Goal: Transaction & Acquisition: Purchase product/service

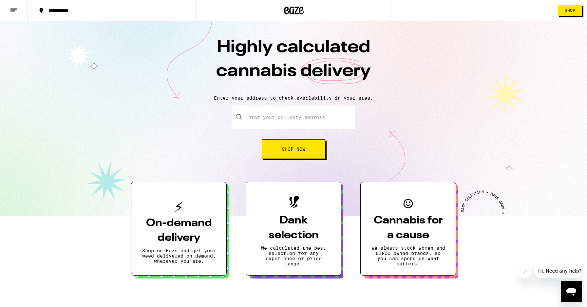
click at [310, 119] on input "Enter your delivery address" at bounding box center [293, 117] width 123 height 23
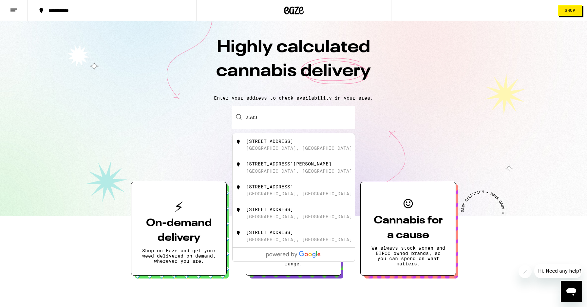
click at [250, 193] on div "[STREET_ADDRESS]" at bounding box center [304, 190] width 117 height 12
type input "[STREET_ADDRESS]"
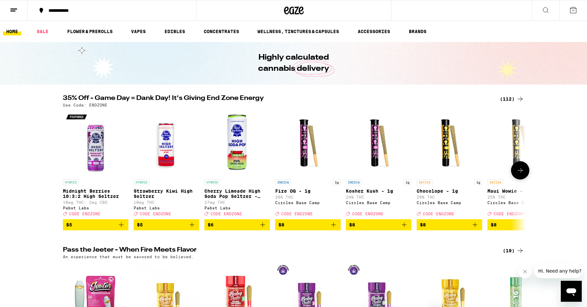
click at [516, 172] on icon at bounding box center [520, 170] width 8 height 8
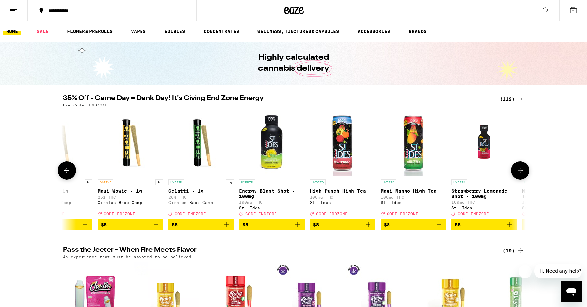
click at [516, 172] on icon at bounding box center [520, 170] width 8 height 8
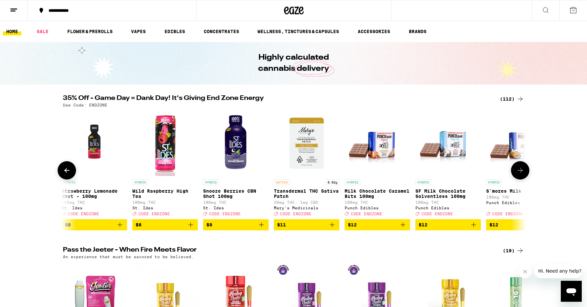
click at [516, 172] on icon at bounding box center [520, 170] width 8 height 8
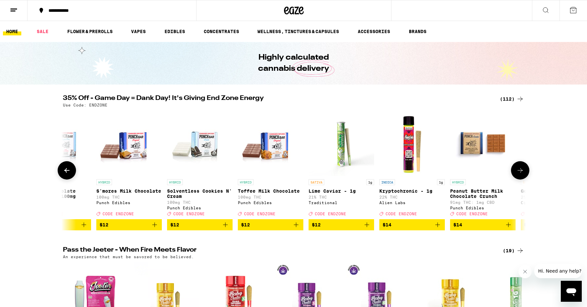
click at [516, 172] on icon at bounding box center [520, 170] width 8 height 8
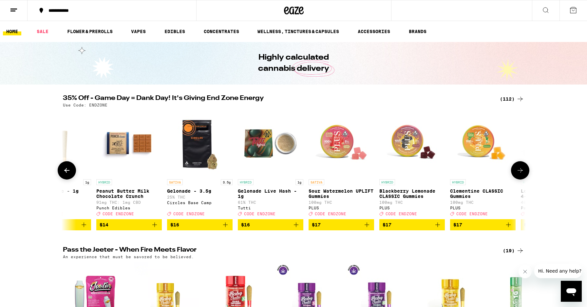
scroll to position [0, 1559]
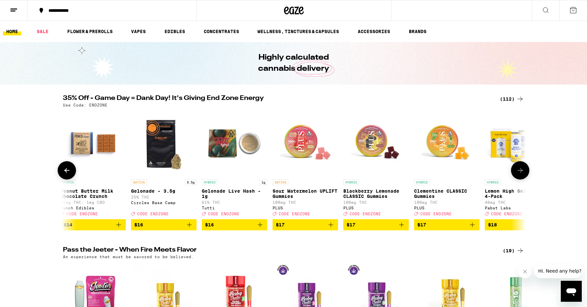
click at [516, 172] on icon at bounding box center [520, 170] width 8 height 8
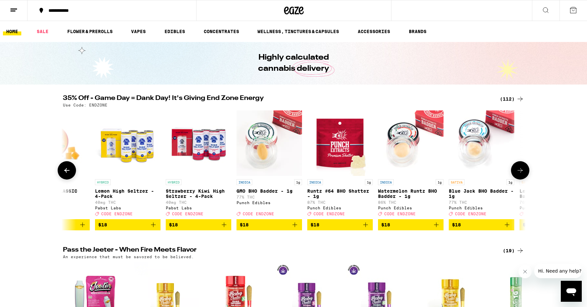
click at [516, 172] on button at bounding box center [520, 170] width 18 height 18
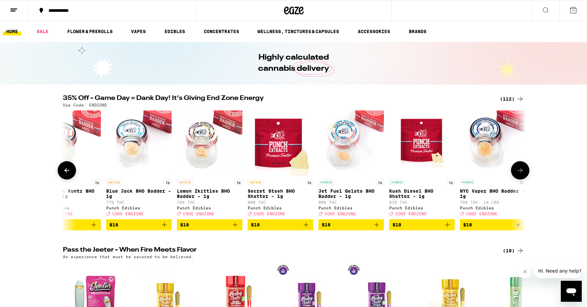
scroll to position [0, 2338]
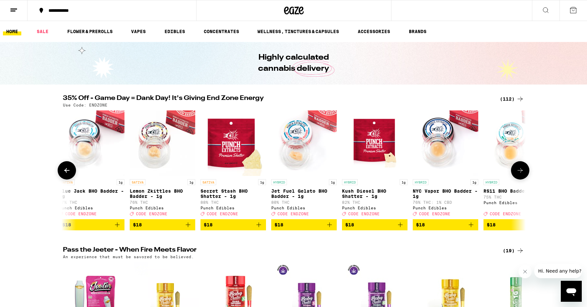
click at [516, 172] on button at bounding box center [520, 170] width 18 height 18
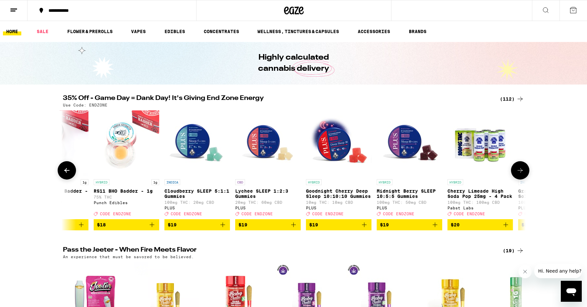
click at [516, 172] on button at bounding box center [520, 170] width 18 height 18
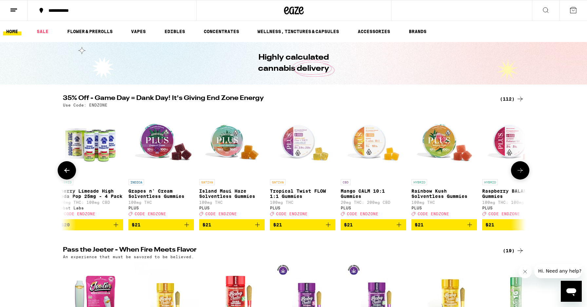
click at [516, 171] on button at bounding box center [520, 170] width 18 height 18
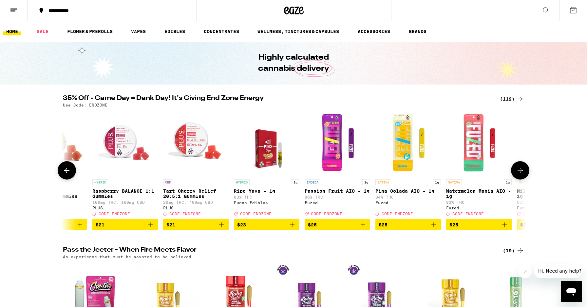
click at [516, 171] on button at bounding box center [520, 170] width 18 height 18
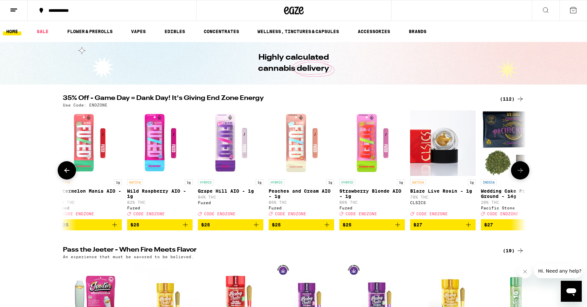
click at [516, 171] on button at bounding box center [520, 170] width 18 height 18
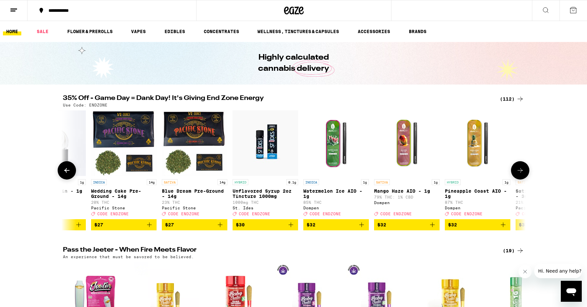
click at [516, 171] on button at bounding box center [520, 170] width 18 height 18
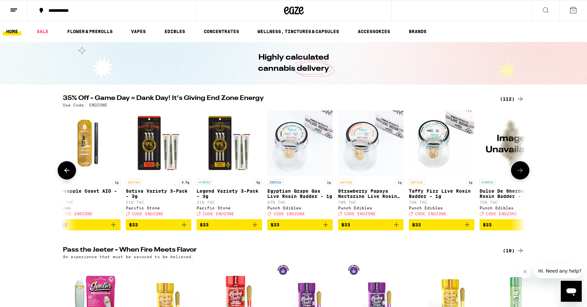
click at [516, 171] on button at bounding box center [520, 170] width 18 height 18
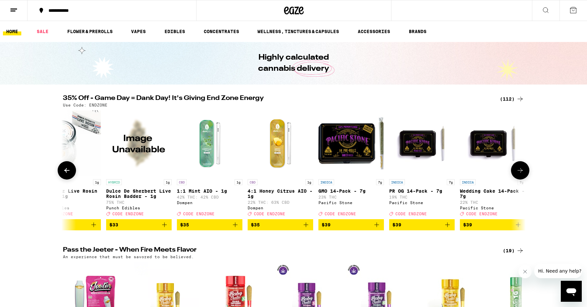
scroll to position [0, 5065]
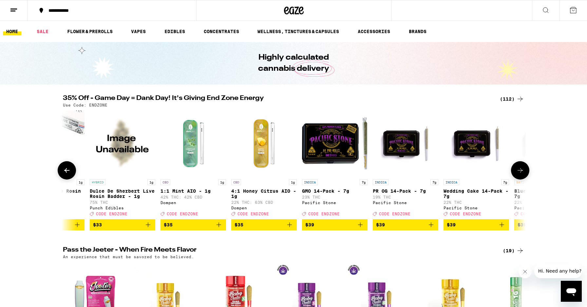
click at [516, 171] on button at bounding box center [520, 170] width 18 height 18
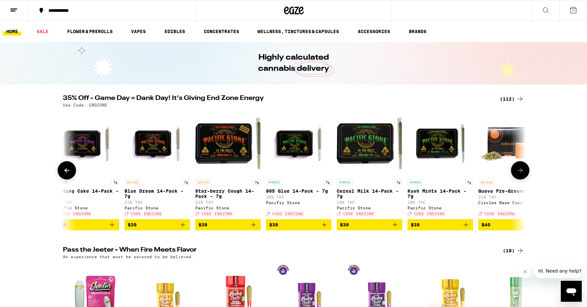
click at [516, 171] on button at bounding box center [520, 170] width 18 height 18
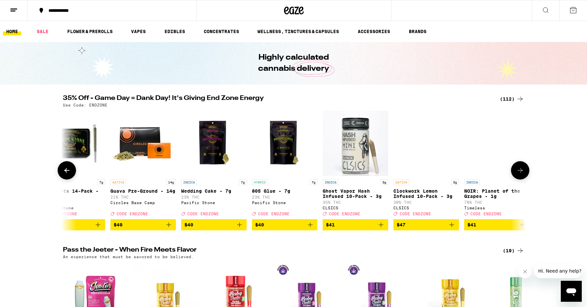
scroll to position [0, 5845]
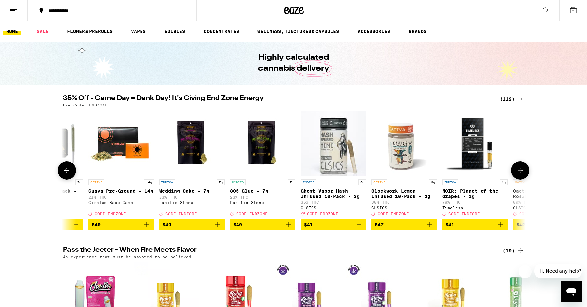
click at [516, 171] on button at bounding box center [520, 170] width 18 height 18
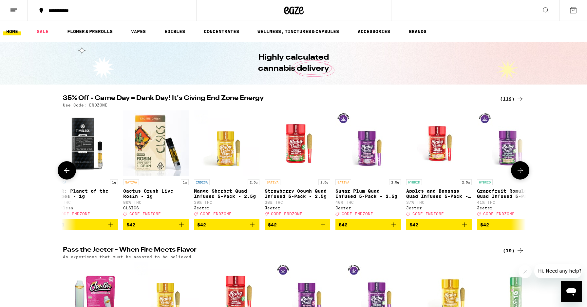
click at [516, 171] on button at bounding box center [520, 170] width 18 height 18
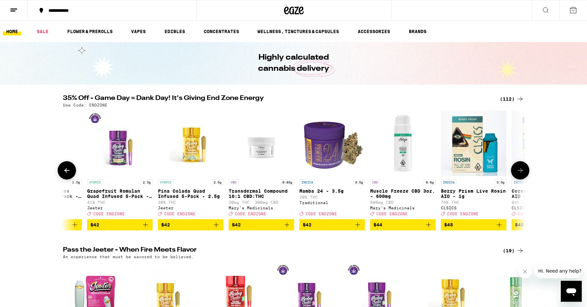
click at [516, 171] on button at bounding box center [520, 170] width 18 height 18
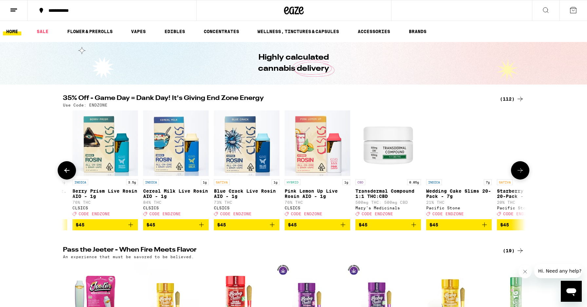
scroll to position [0, 7014]
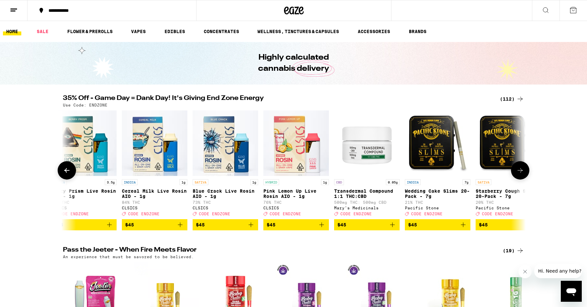
click at [516, 171] on button at bounding box center [520, 170] width 18 height 18
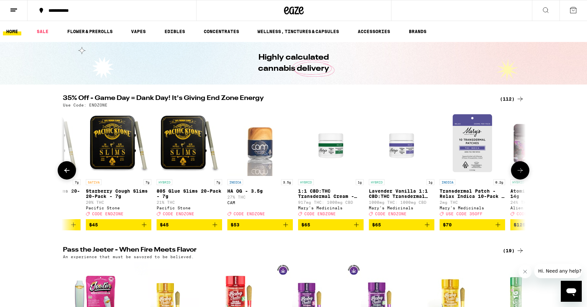
click at [516, 171] on button at bounding box center [520, 170] width 18 height 18
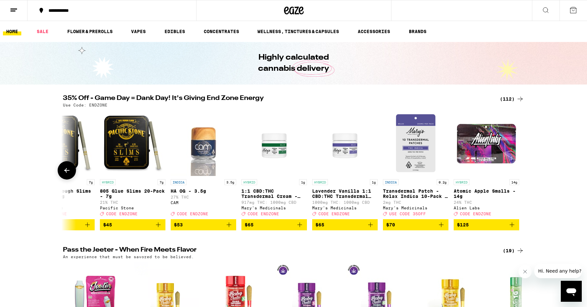
scroll to position [0, 7460]
click at [516, 171] on div at bounding box center [520, 170] width 18 height 18
